Goal: Information Seeking & Learning: Learn about a topic

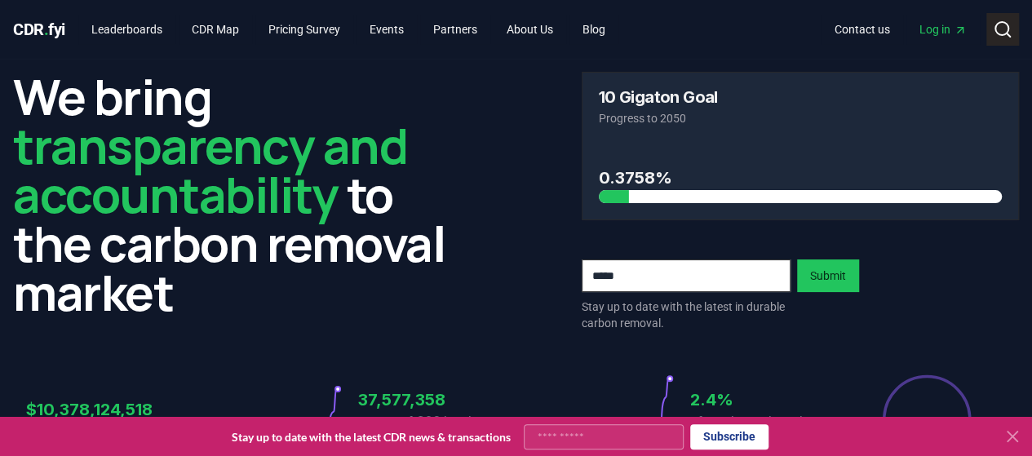
click at [1000, 26] on icon at bounding box center [1003, 30] width 20 height 20
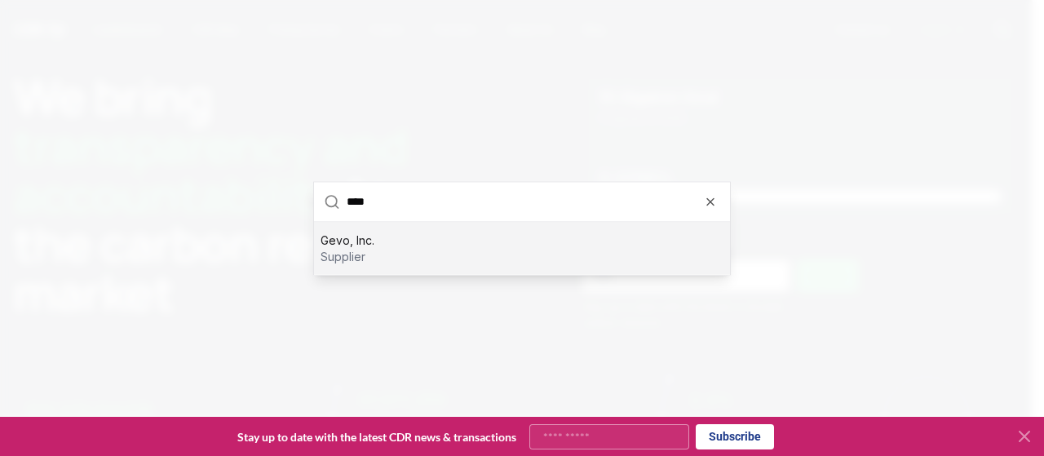
type input "****"
click at [429, 246] on div "Gevo, Inc. supplier" at bounding box center [522, 248] width 416 height 52
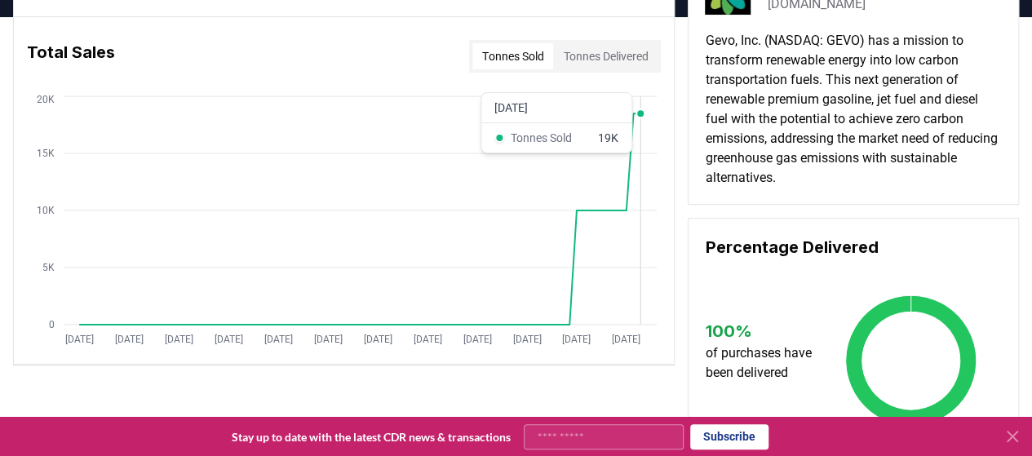
scroll to position [89, 0]
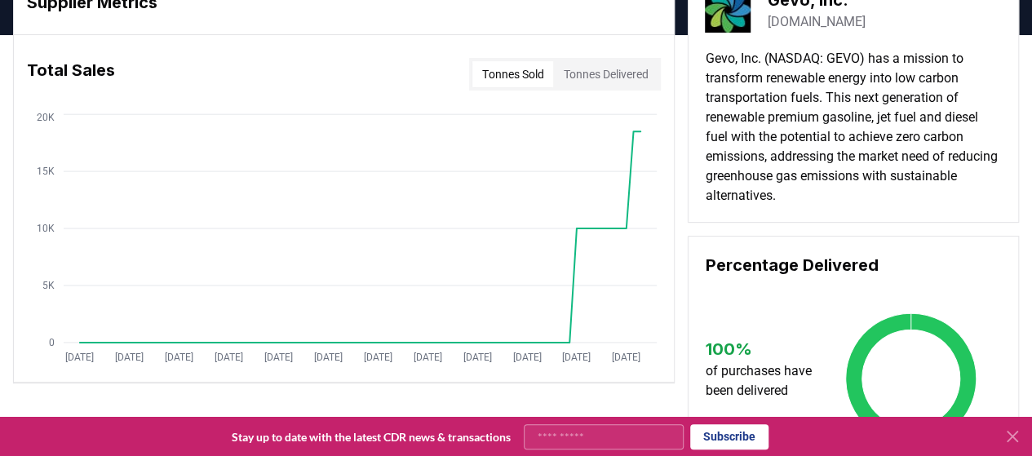
click at [596, 72] on button "Tonnes Delivered" at bounding box center [605, 74] width 104 height 26
click at [489, 73] on button "Tonnes Sold" at bounding box center [512, 74] width 81 height 26
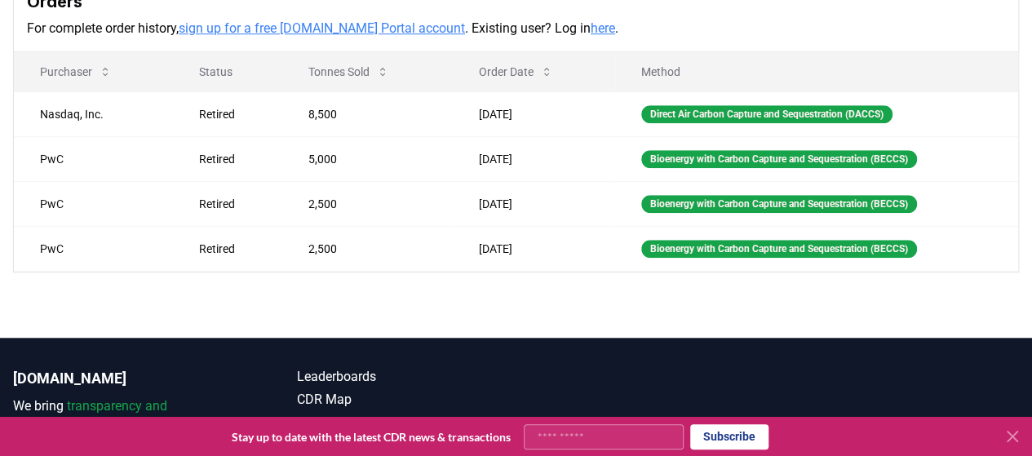
scroll to position [567, 0]
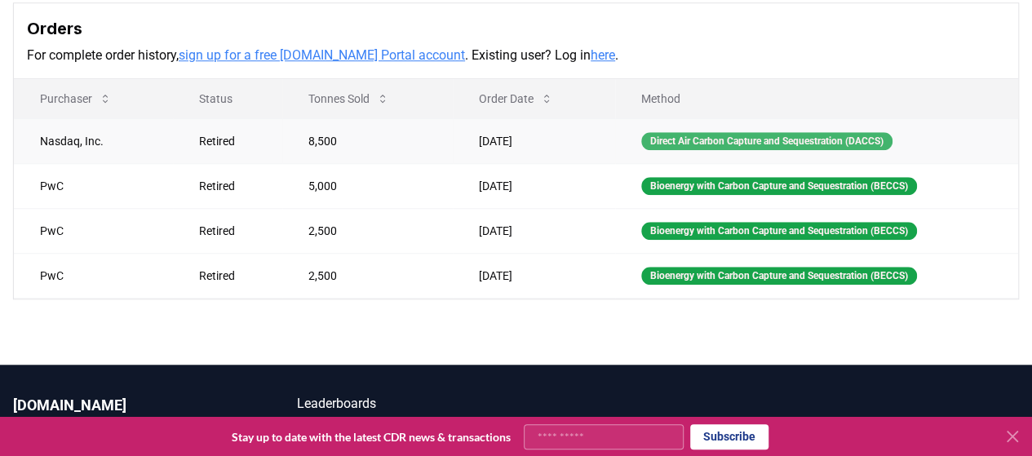
click at [714, 140] on div "Direct Air Carbon Capture and Sequestration (DACCS)" at bounding box center [766, 141] width 251 height 18
click at [701, 135] on div "Direct Air Carbon Capture and Sequestration (DACCS)" at bounding box center [766, 141] width 251 height 18
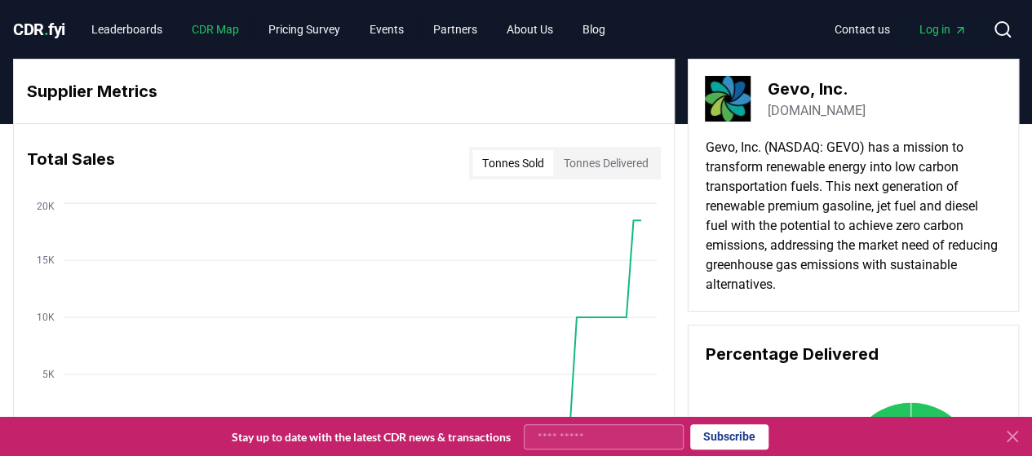
click at [232, 41] on link "CDR Map" at bounding box center [215, 29] width 73 height 29
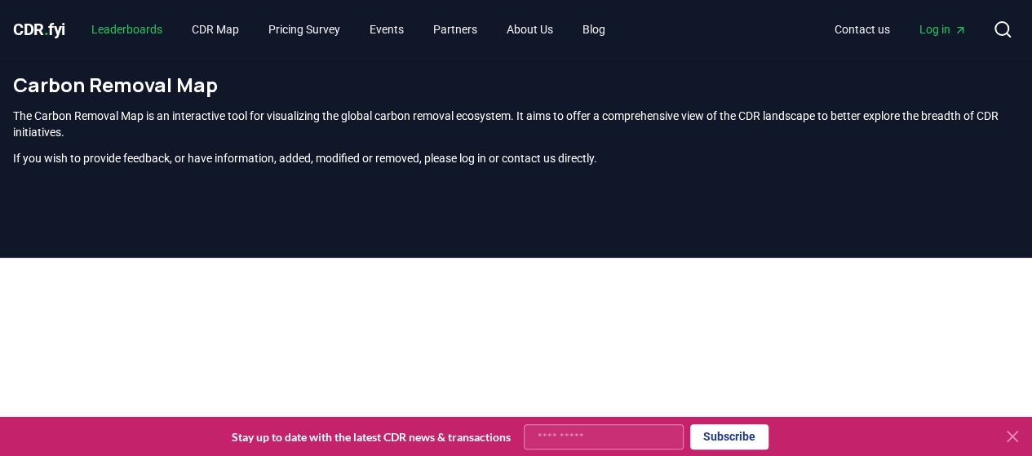
click at [145, 27] on link "Leaderboards" at bounding box center [126, 29] width 97 height 29
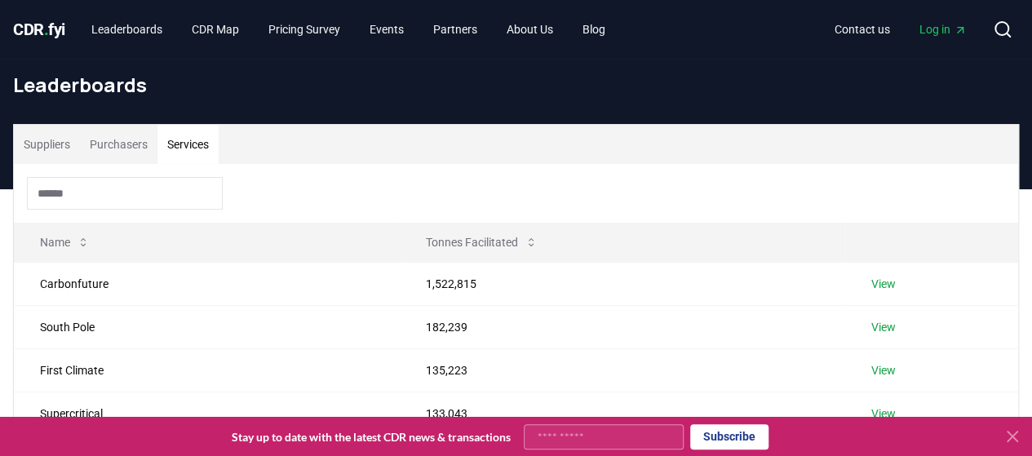
click at [159, 145] on button "Services" at bounding box center [187, 144] width 61 height 39
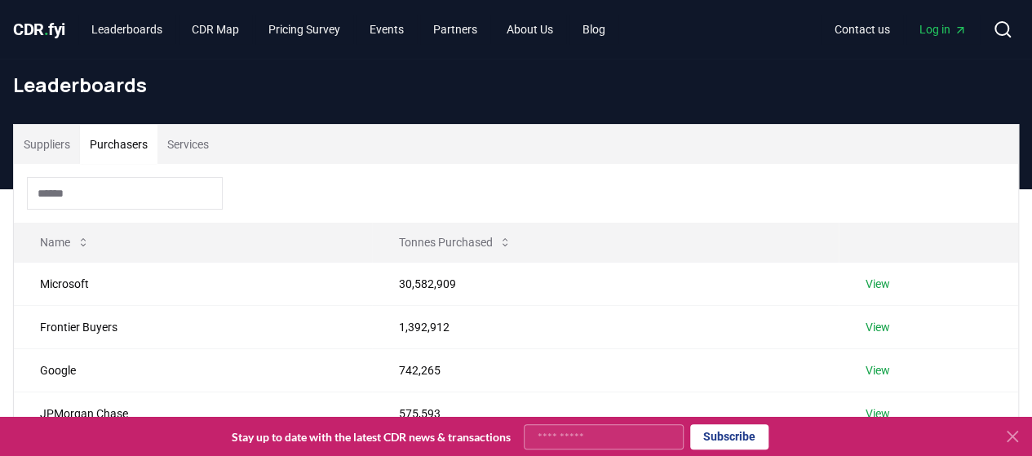
click at [125, 138] on button "Purchasers" at bounding box center [119, 144] width 78 height 39
click at [351, 30] on link "Pricing Survey" at bounding box center [304, 29] width 98 height 29
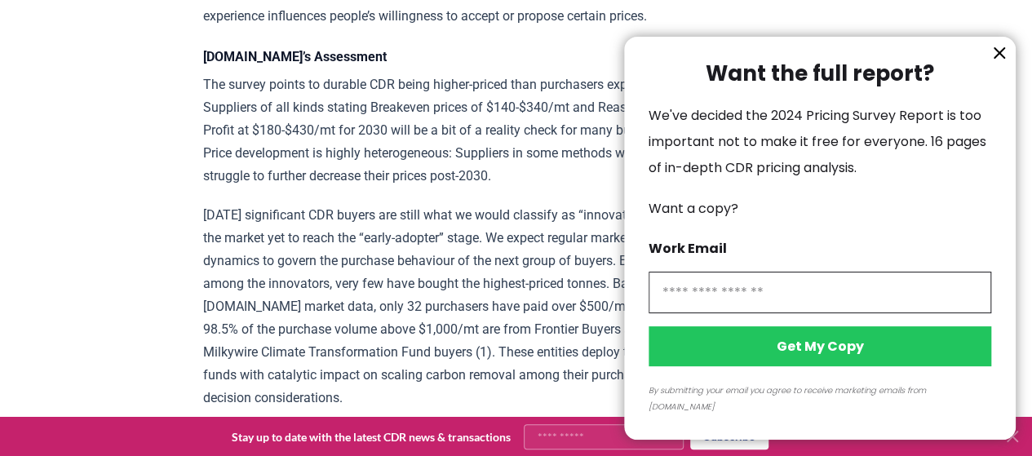
scroll to position [2530, 0]
click at [1003, 58] on icon "information" at bounding box center [999, 53] width 10 height 10
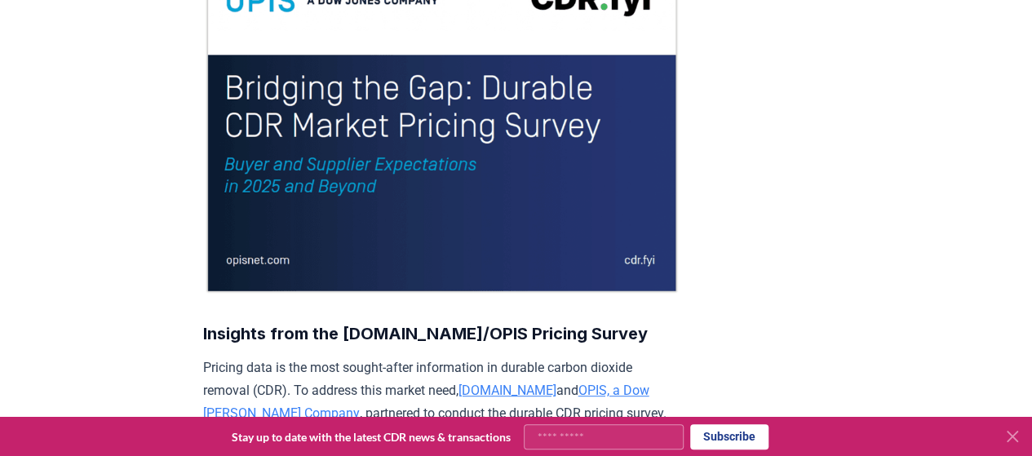
scroll to position [0, 0]
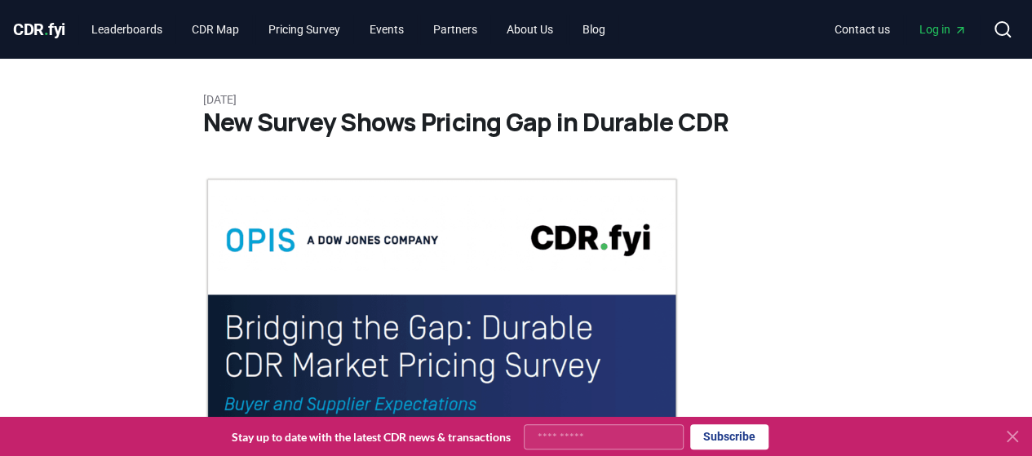
click at [54, 25] on span "CDR . fyi" at bounding box center [39, 30] width 52 height 20
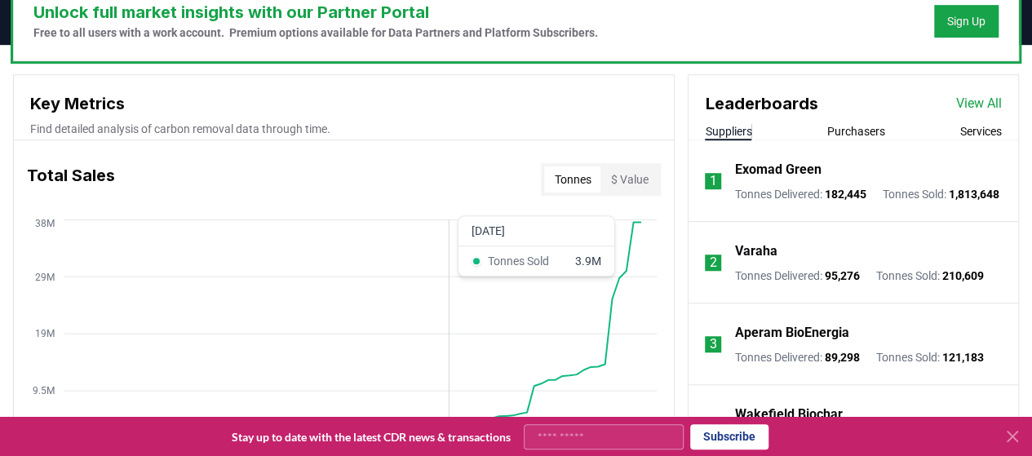
scroll to position [522, 0]
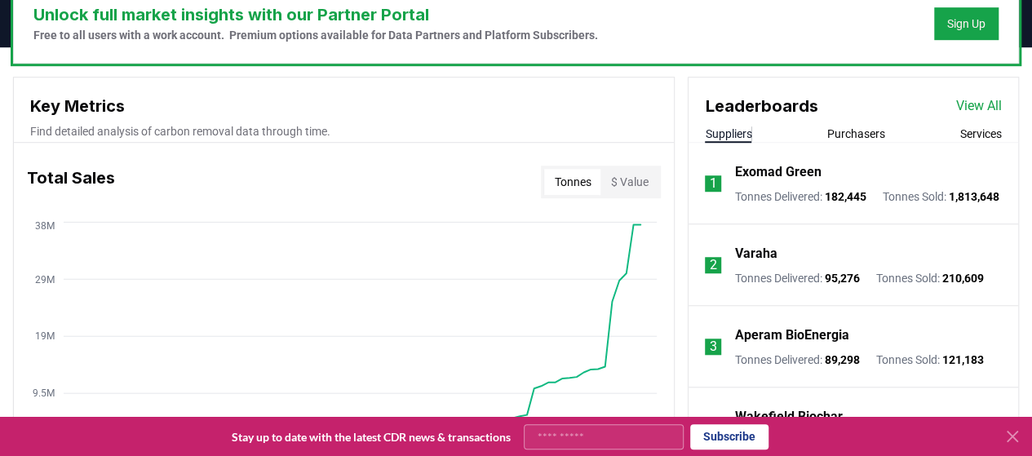
click at [981, 104] on link "View All" at bounding box center [979, 106] width 46 height 20
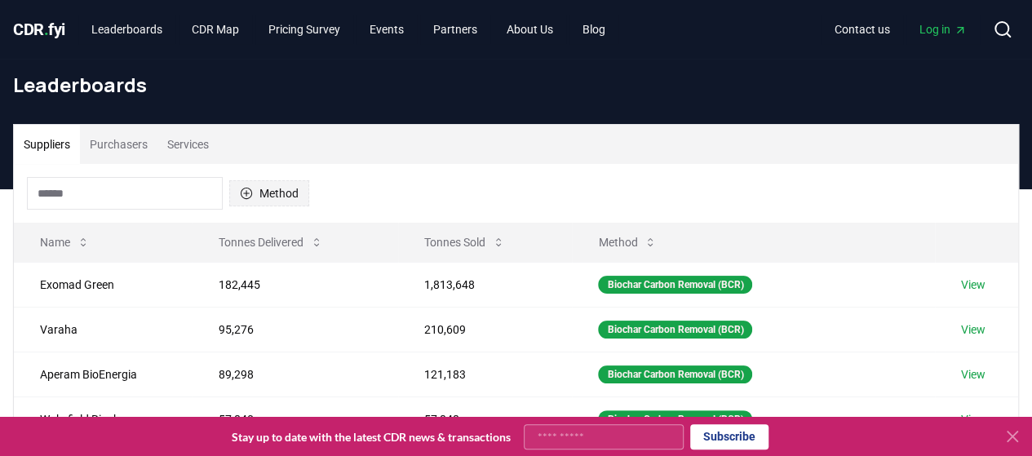
click at [276, 202] on button "Method" at bounding box center [269, 193] width 80 height 26
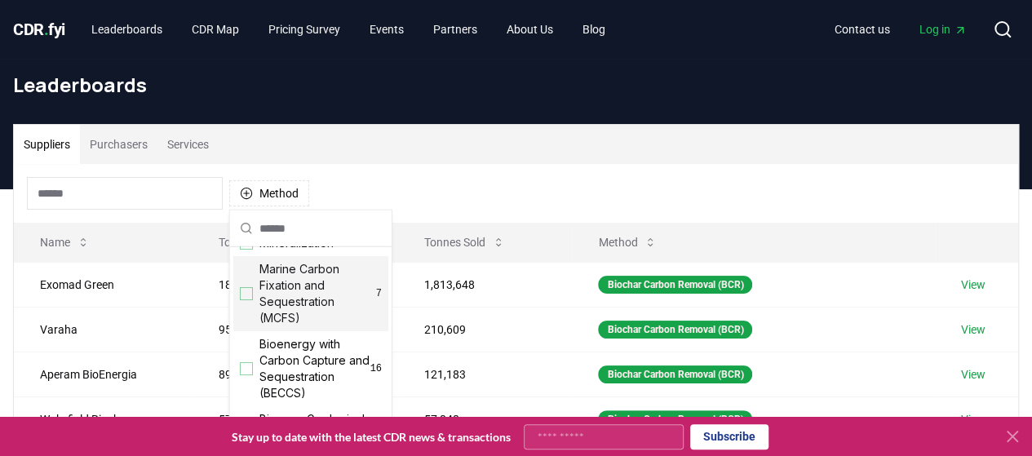
scroll to position [117, 0]
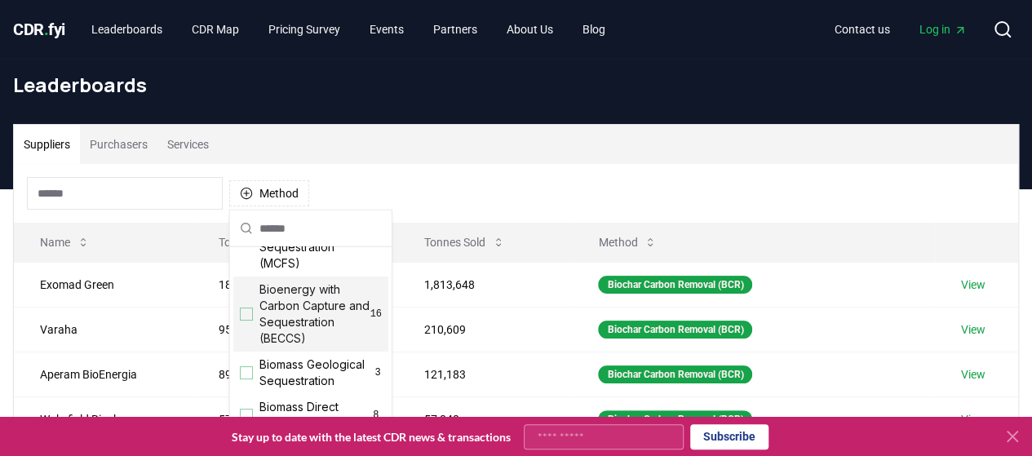
click at [250, 308] on div "Suggestions" at bounding box center [246, 314] width 13 height 13
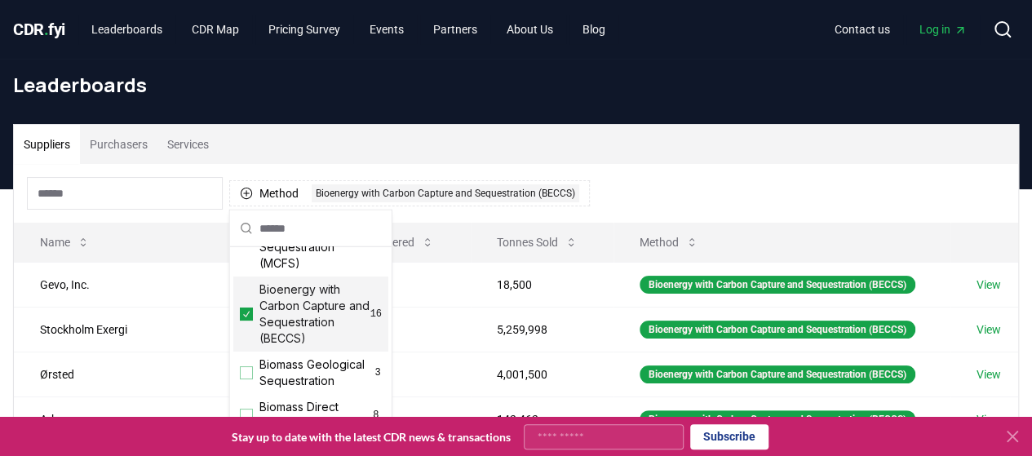
click at [708, 198] on div "Method 1 Bioenergy with Carbon Capture and Sequestration (BECCS)" at bounding box center [516, 193] width 1004 height 59
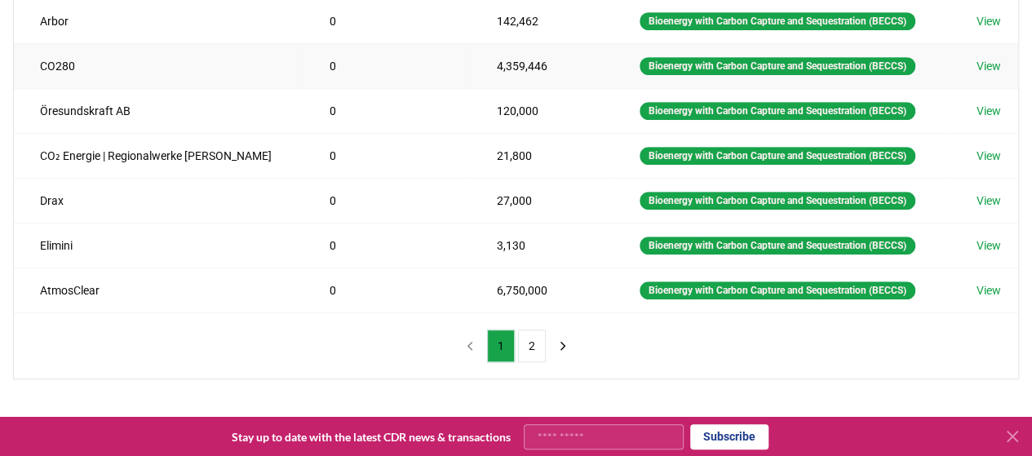
scroll to position [401, 0]
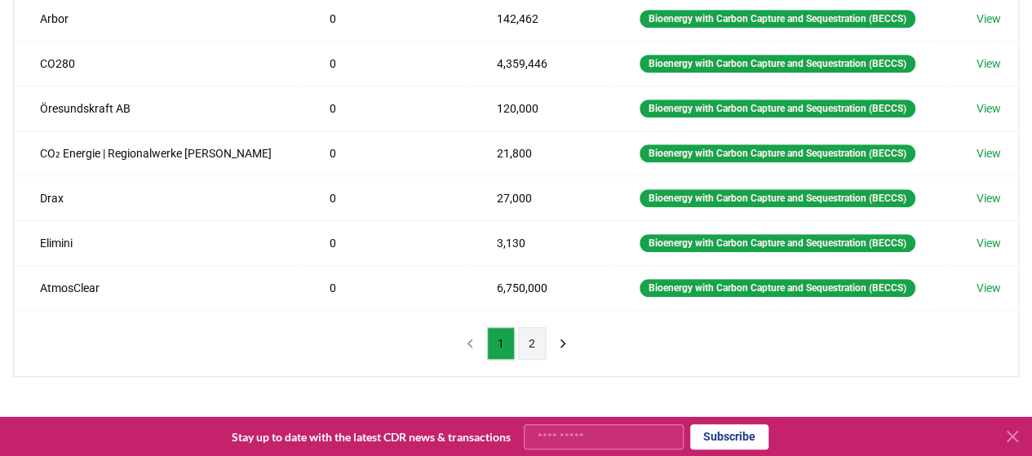
click at [534, 328] on button "2" at bounding box center [532, 343] width 28 height 33
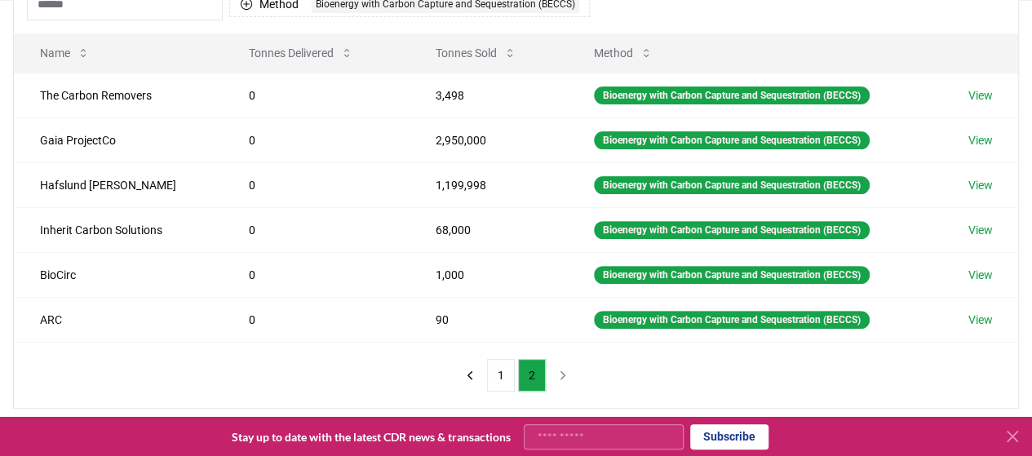
scroll to position [188, 0]
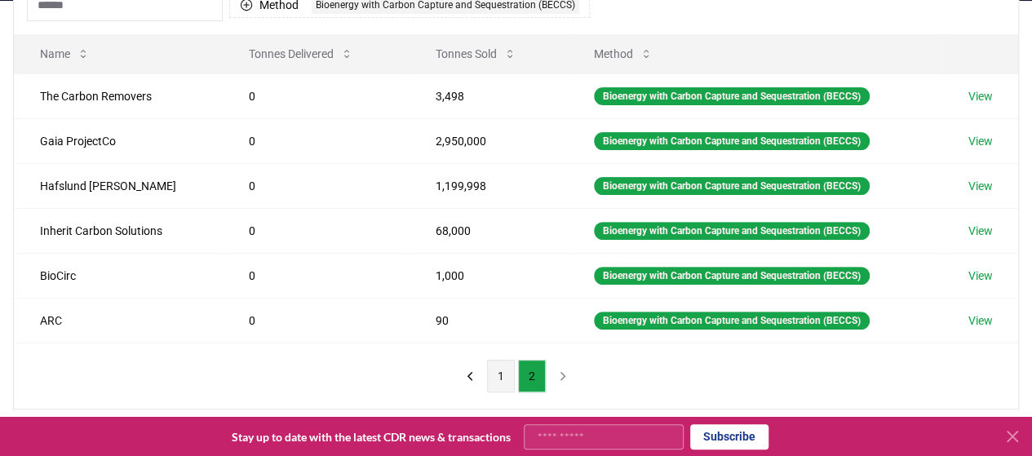
click at [505, 370] on button "1" at bounding box center [501, 376] width 28 height 33
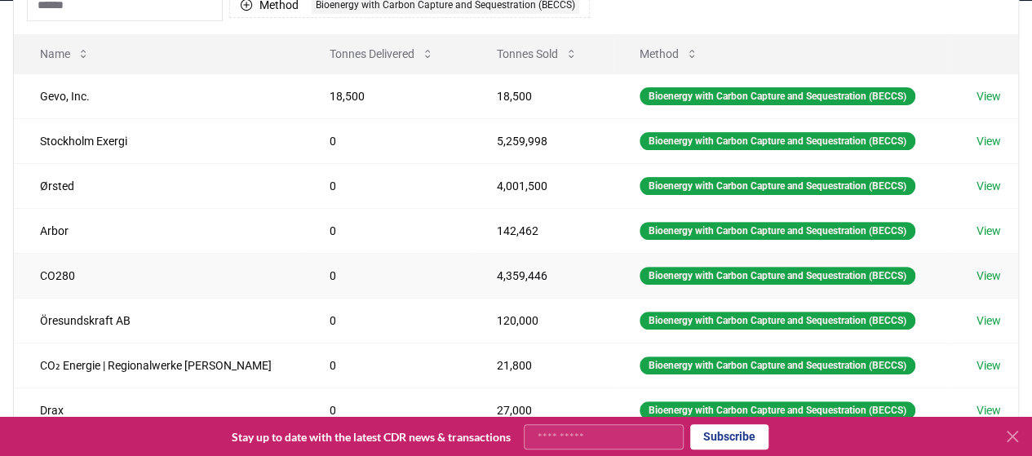
scroll to position [139, 0]
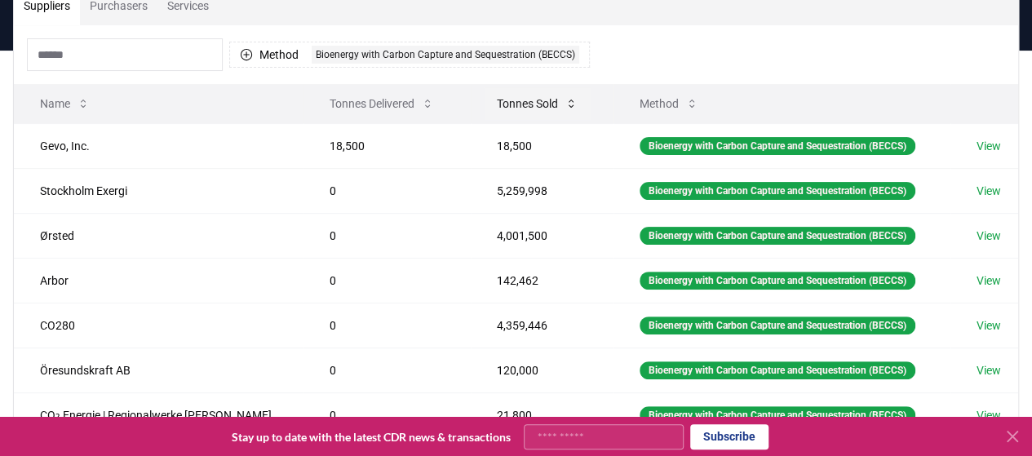
click at [565, 104] on icon at bounding box center [571, 103] width 13 height 13
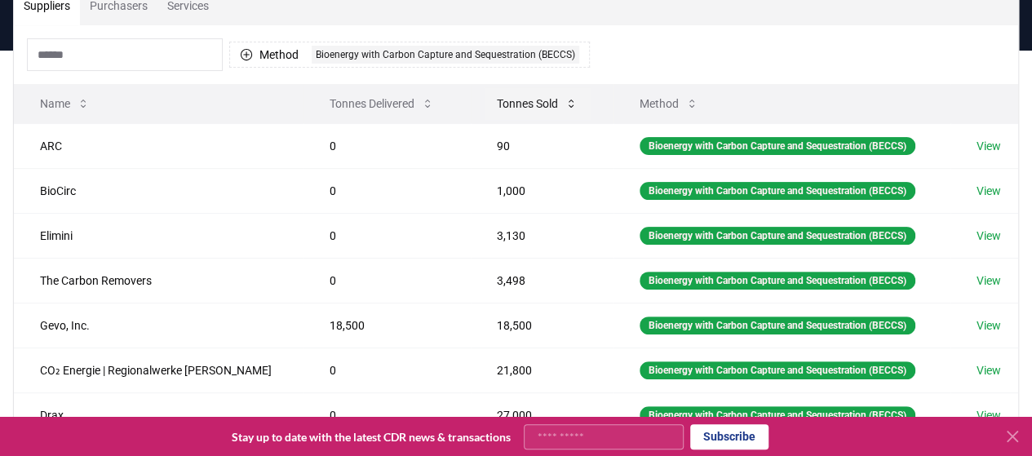
click at [565, 104] on icon at bounding box center [571, 103] width 13 height 13
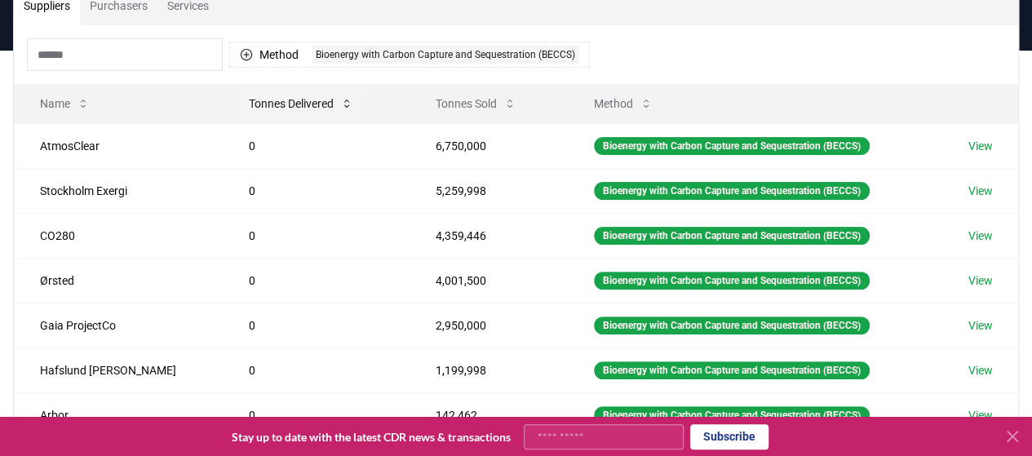
click at [340, 105] on icon at bounding box center [346, 103] width 13 height 13
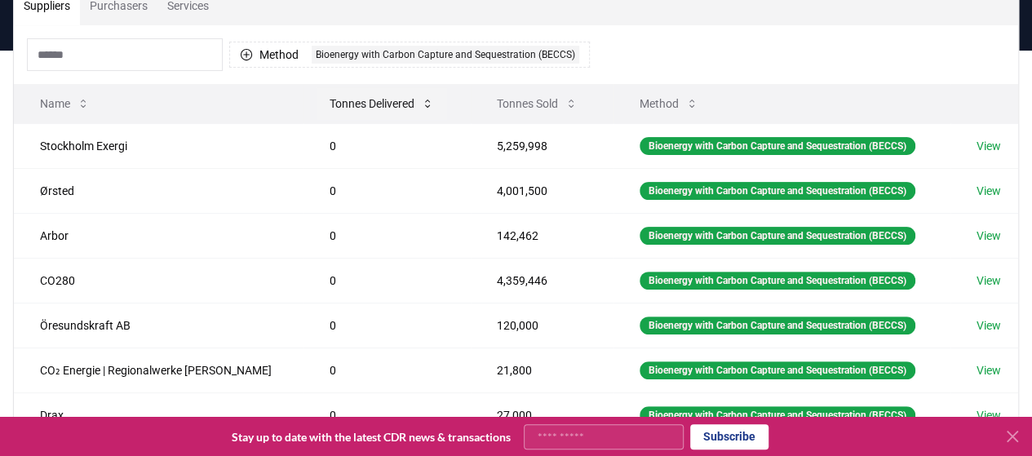
click at [400, 95] on button "Tonnes Delivered" at bounding box center [382, 103] width 131 height 33
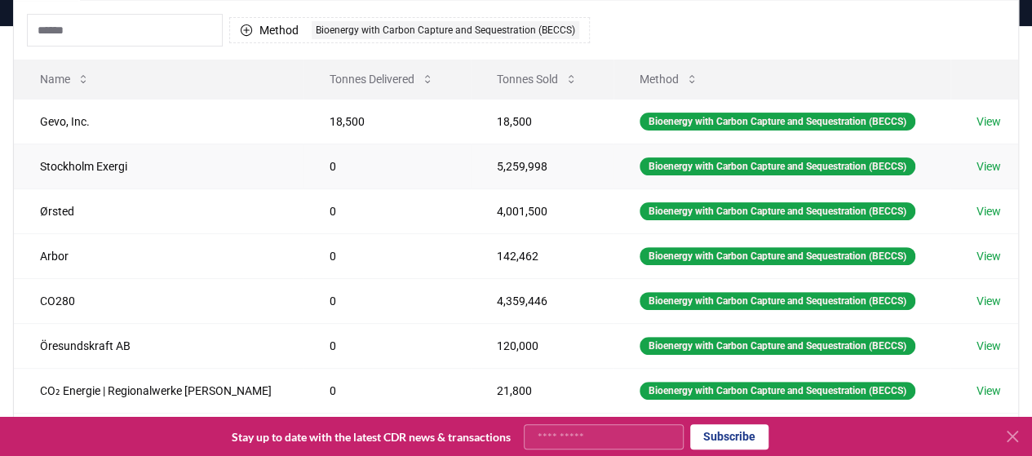
scroll to position [164, 0]
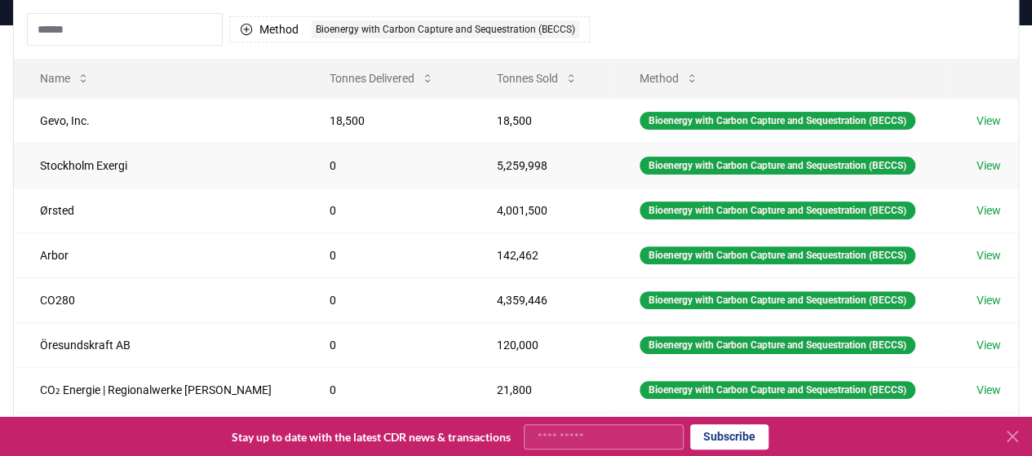
click at [989, 159] on link "View" at bounding box center [989, 165] width 24 height 16
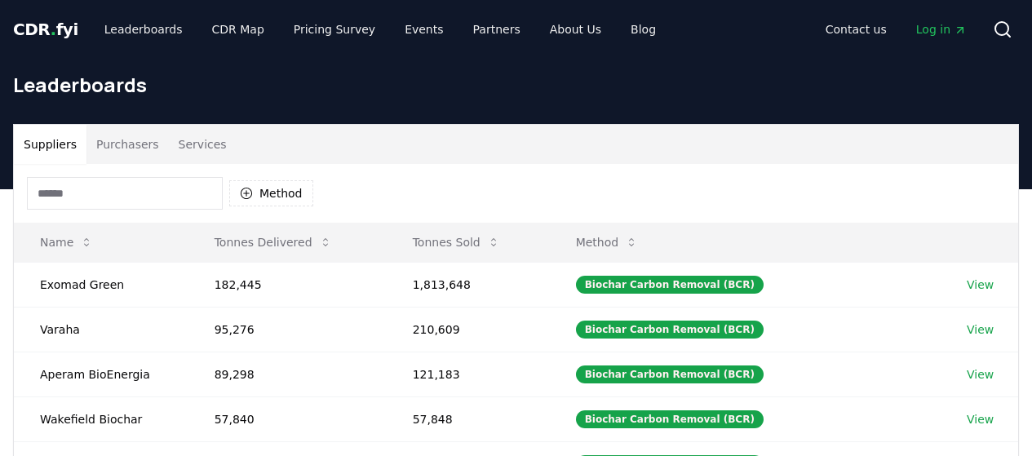
scroll to position [164, 0]
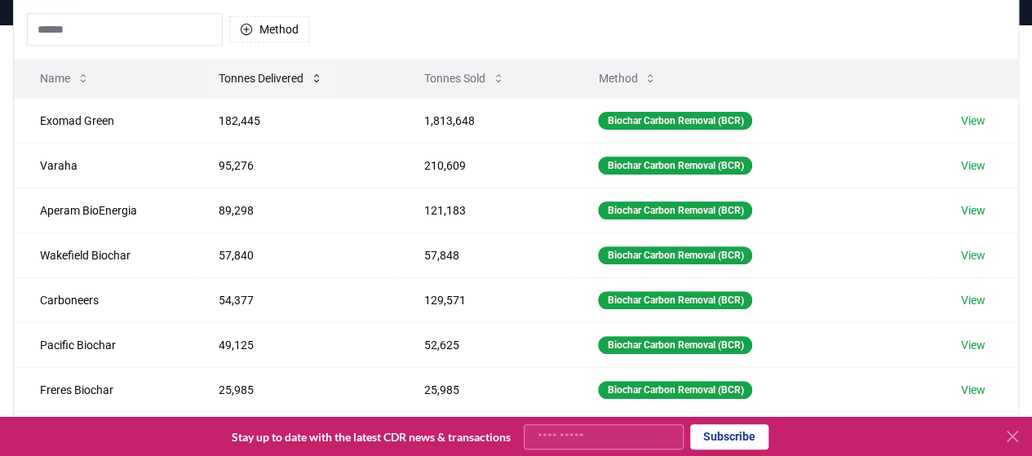
click at [320, 79] on icon at bounding box center [316, 78] width 13 height 13
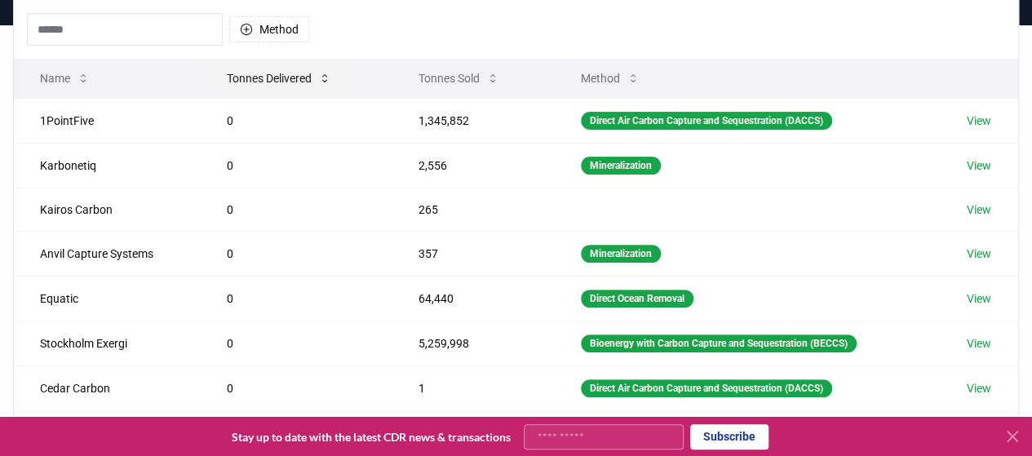
click at [320, 79] on icon at bounding box center [324, 78] width 13 height 13
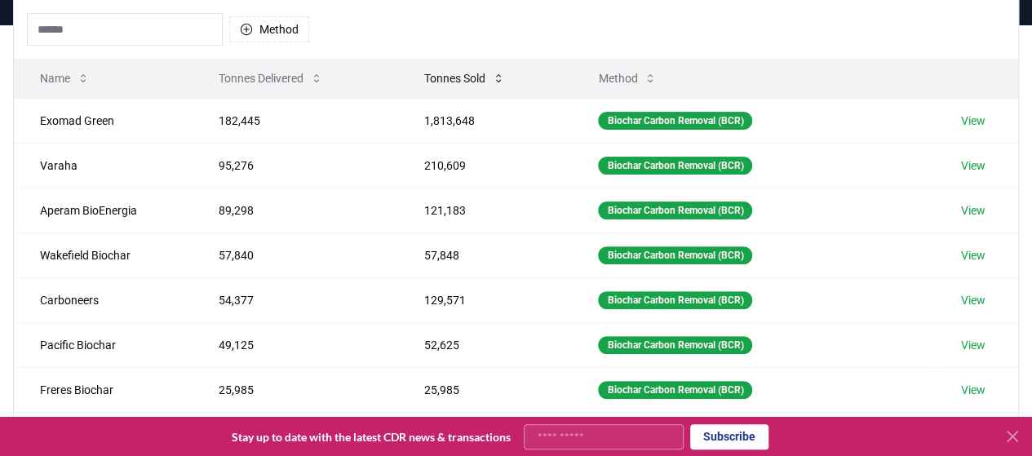
click at [499, 74] on icon at bounding box center [498, 78] width 13 height 13
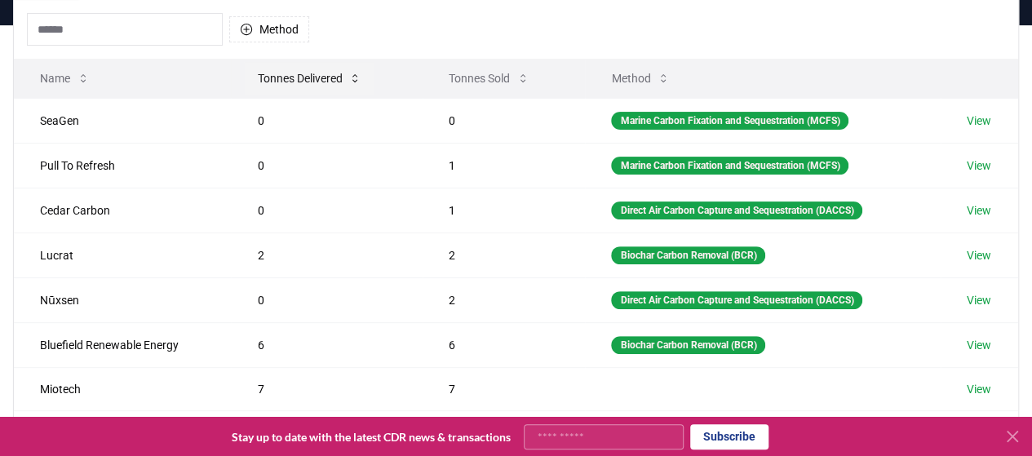
click at [360, 74] on icon at bounding box center [354, 78] width 13 height 13
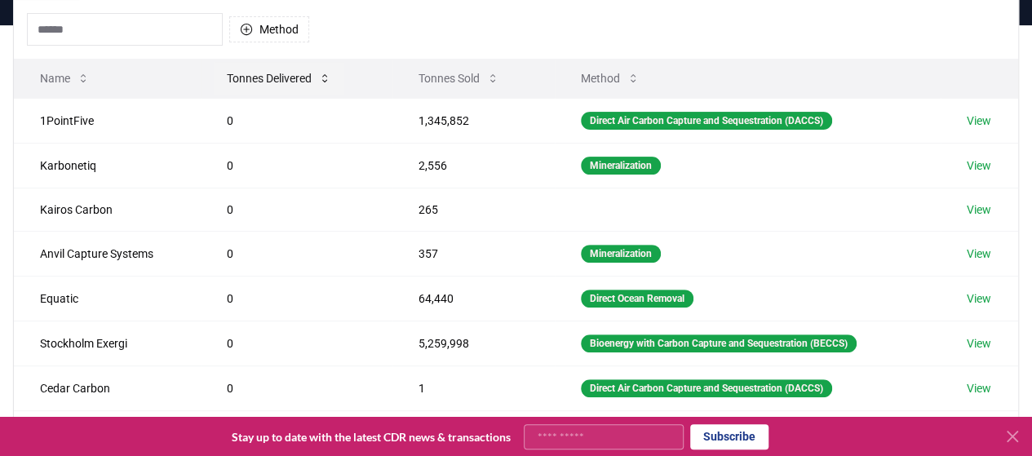
click at [360, 74] on th "Tonnes Delivered" at bounding box center [297, 78] width 192 height 39
click at [322, 78] on icon at bounding box center [324, 78] width 13 height 13
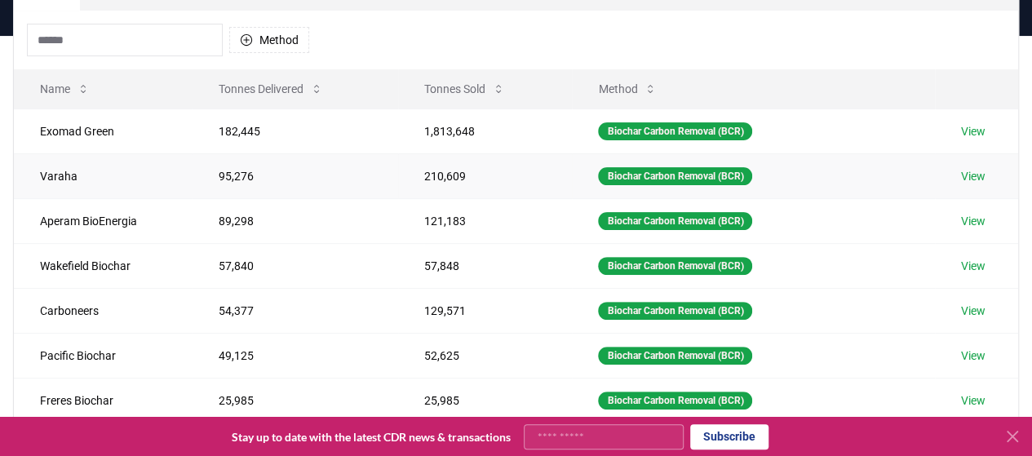
scroll to position [0, 0]
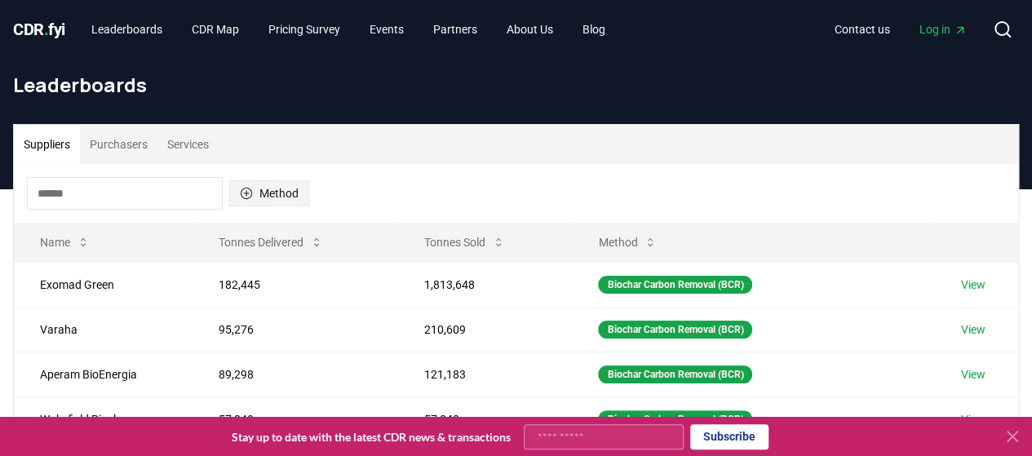
click at [267, 192] on button "Method" at bounding box center [269, 193] width 80 height 26
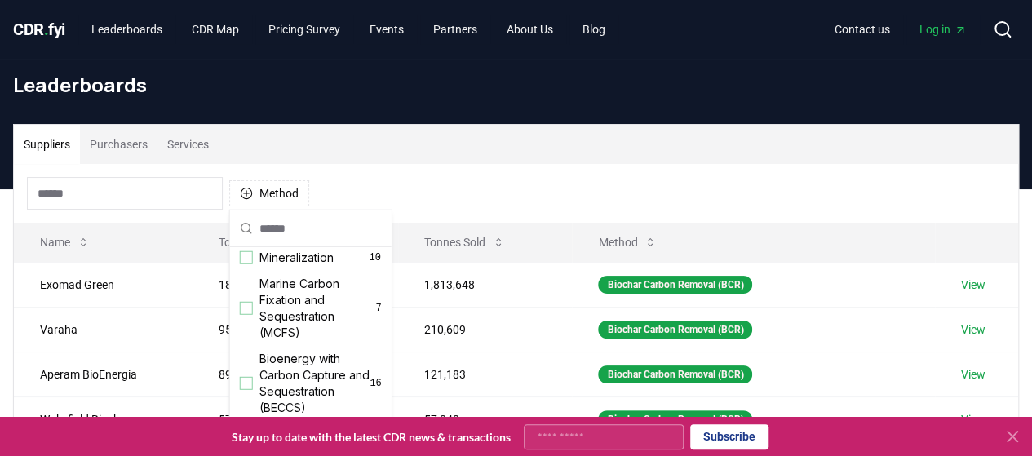
scroll to position [49, 0]
click at [299, 366] on span "Bioenergy with Carbon Capture and Sequestration (BECCS)" at bounding box center [314, 382] width 111 height 65
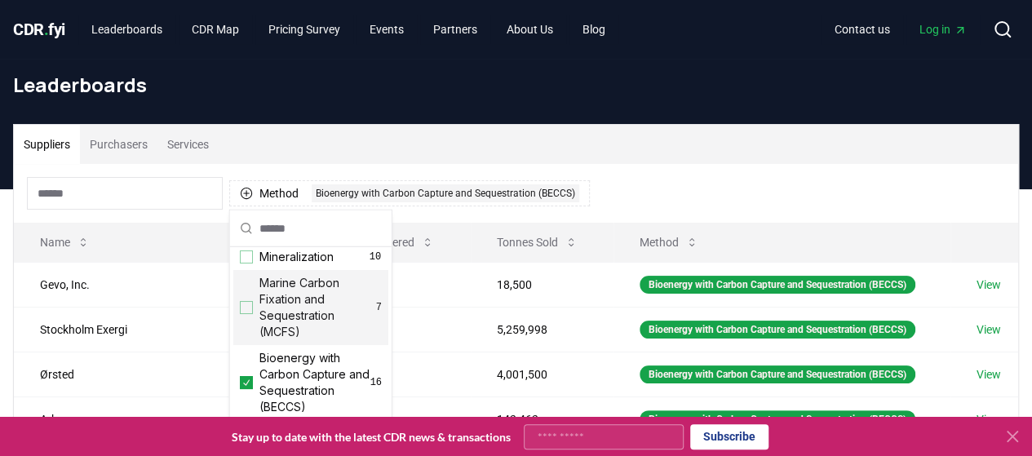
click at [629, 168] on div "Method 1 Bioenergy with Carbon Capture and Sequestration (BECCS)" at bounding box center [516, 193] width 1004 height 59
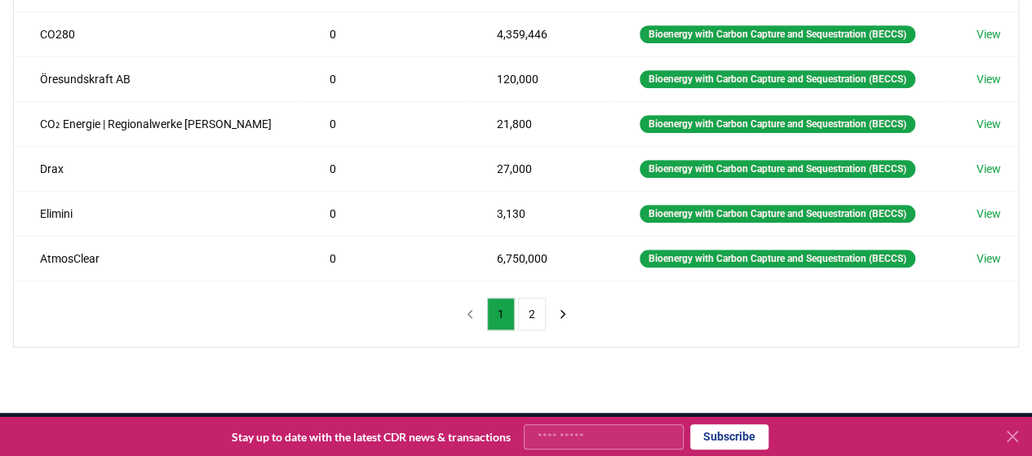
scroll to position [431, 0]
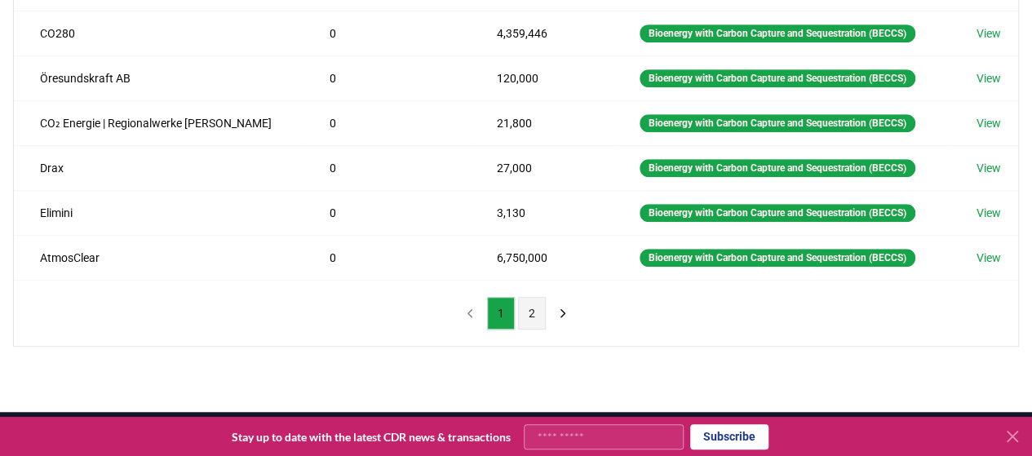
click at [529, 308] on button "2" at bounding box center [532, 313] width 28 height 33
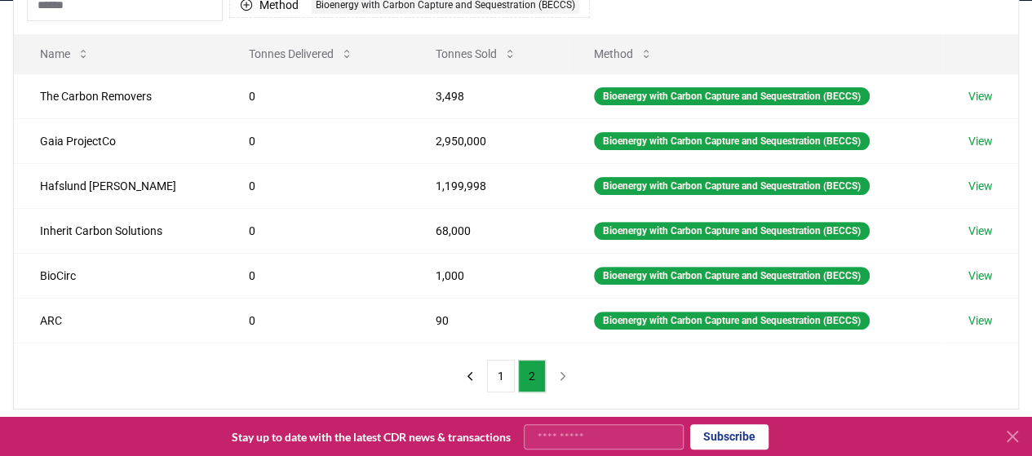
scroll to position [189, 0]
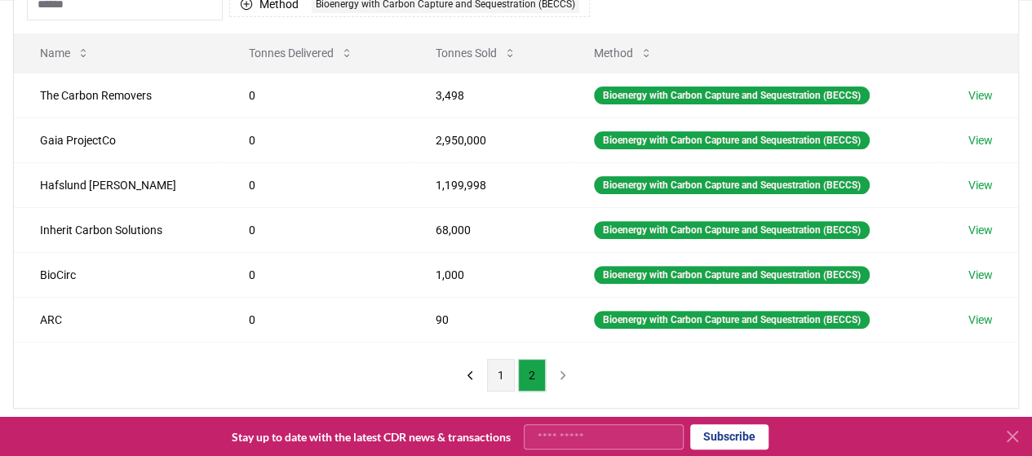
click at [503, 364] on button "1" at bounding box center [501, 375] width 28 height 33
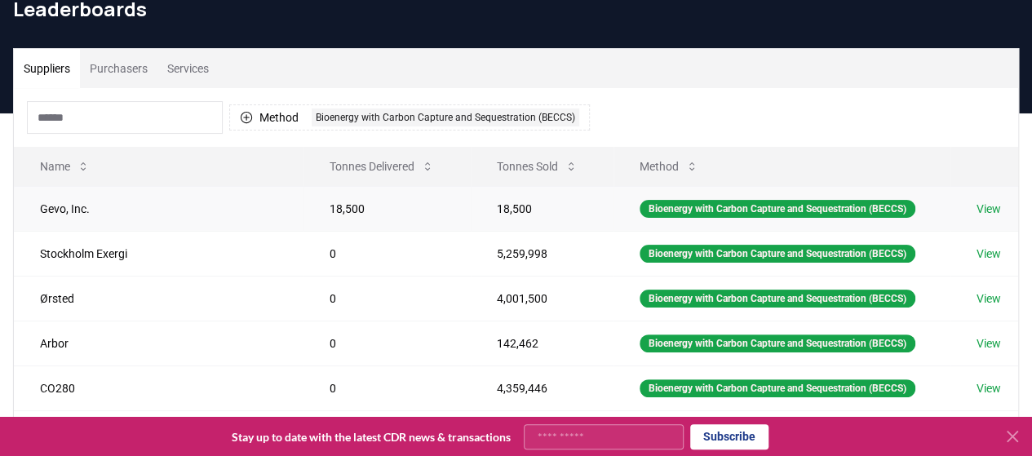
scroll to position [74, 0]
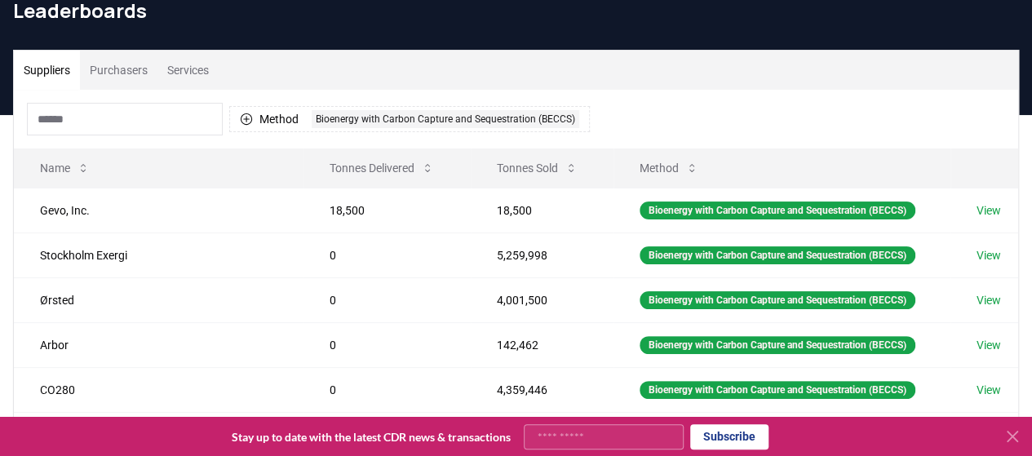
click at [124, 69] on button "Purchasers" at bounding box center [119, 70] width 78 height 39
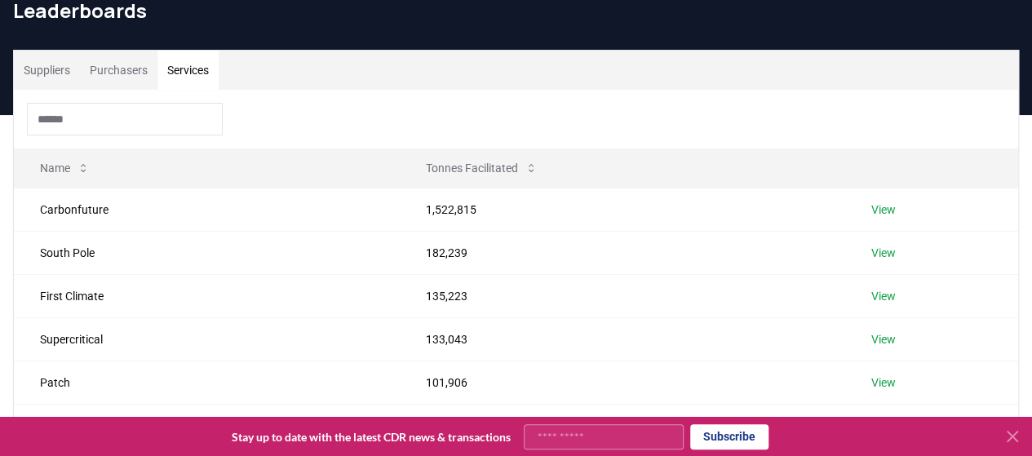
click at [204, 73] on button "Services" at bounding box center [187, 70] width 61 height 39
click at [46, 65] on button "Suppliers" at bounding box center [47, 70] width 66 height 39
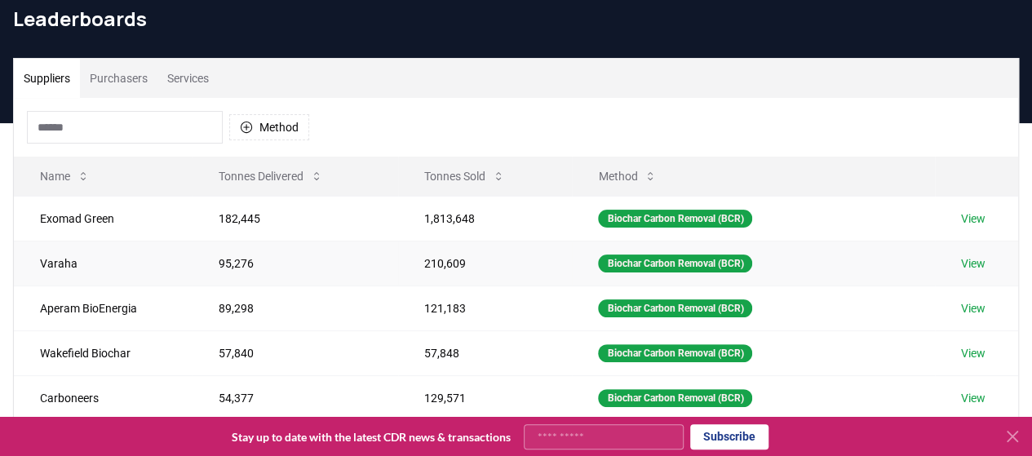
scroll to position [0, 0]
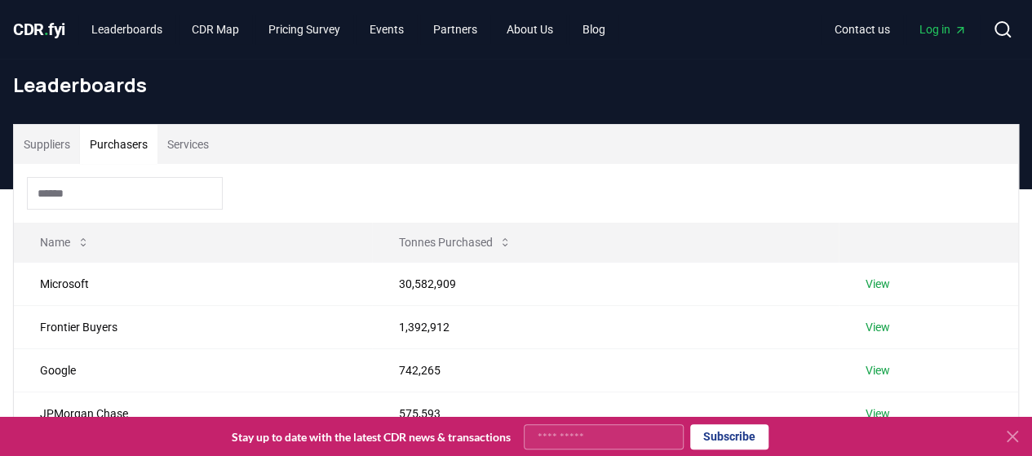
click at [140, 153] on button "Purchasers" at bounding box center [119, 144] width 78 height 39
click at [1003, 29] on icon at bounding box center [1003, 30] width 20 height 20
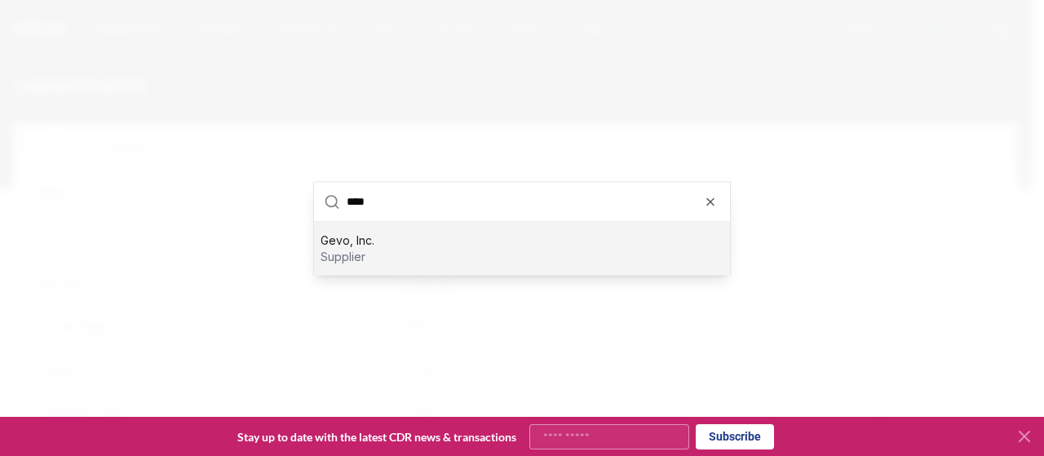
type input "****"
click at [528, 255] on div "Gevo, Inc. supplier" at bounding box center [522, 248] width 416 height 52
